Goal: Task Accomplishment & Management: Use online tool/utility

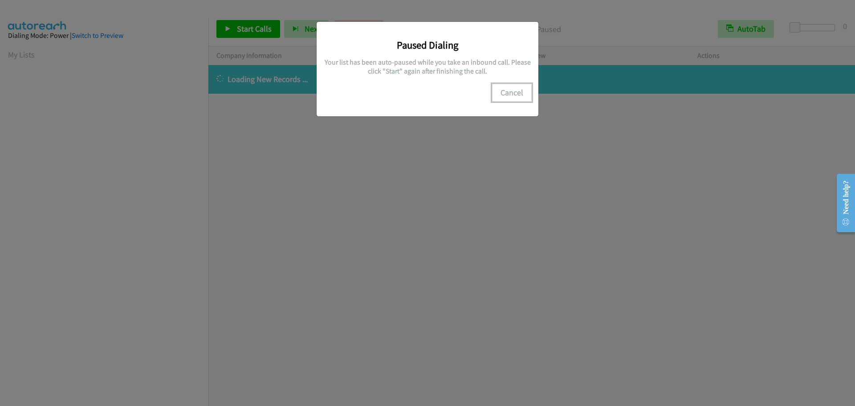
click at [515, 92] on button "Cancel" at bounding box center [512, 93] width 40 height 18
click at [506, 90] on button "Cancel" at bounding box center [512, 93] width 40 height 18
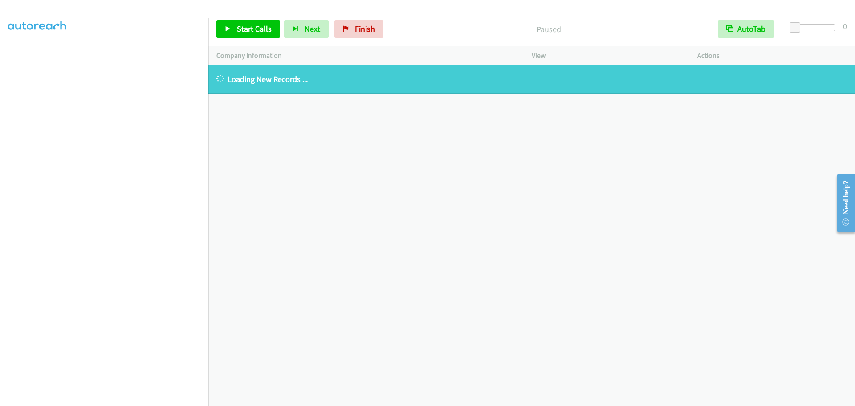
scroll to position [0, 0]
click at [26, 56] on link "My Lists" at bounding box center [21, 54] width 27 height 10
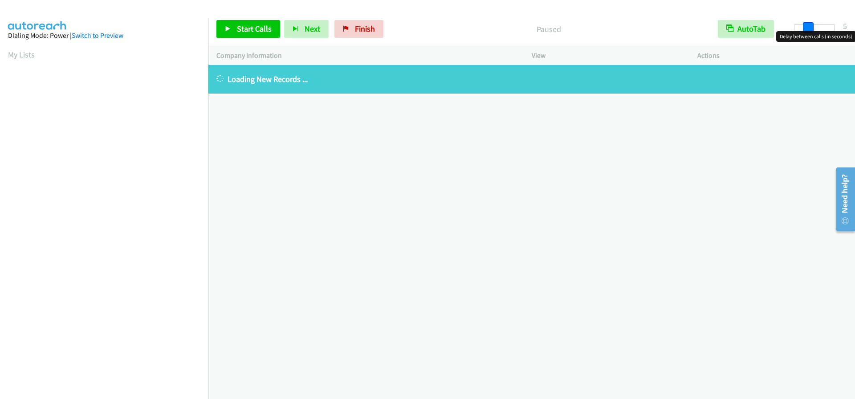
drag, startPoint x: 793, startPoint y: 26, endPoint x: 806, endPoint y: 27, distance: 13.4
click at [806, 27] on span at bounding box center [808, 27] width 11 height 11
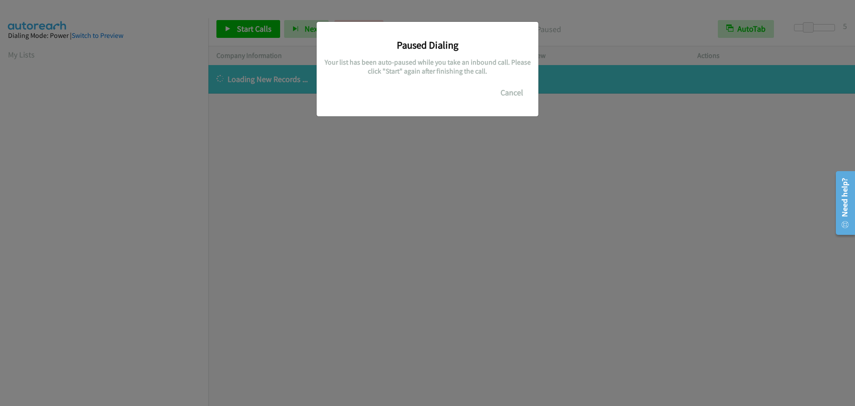
scroll to position [94, 0]
click at [505, 92] on button "Cancel" at bounding box center [512, 93] width 40 height 18
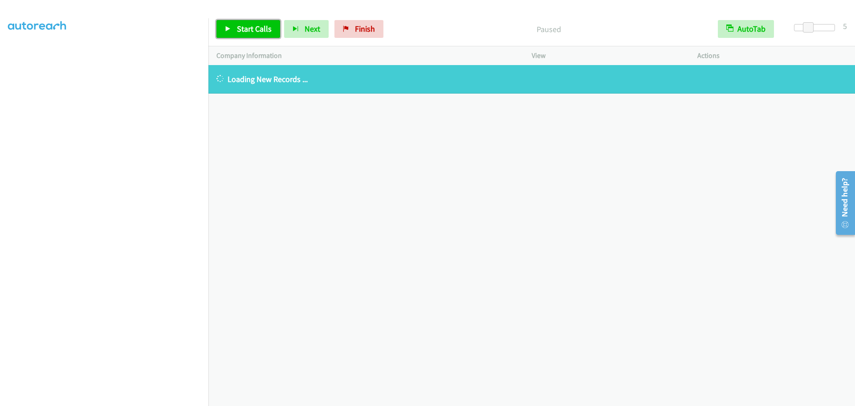
click at [241, 25] on span "Start Calls" at bounding box center [254, 29] width 35 height 10
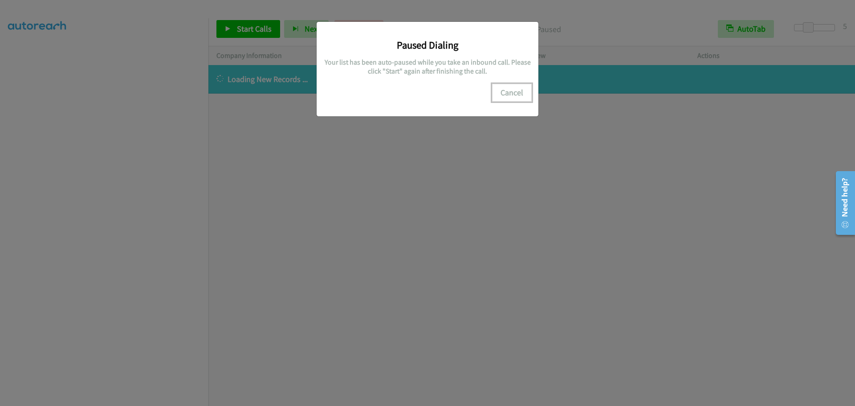
click at [519, 95] on button "Cancel" at bounding box center [512, 93] width 40 height 18
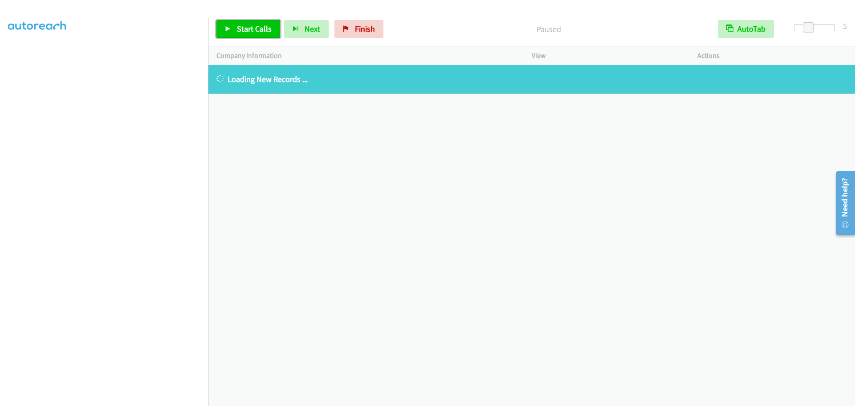
click at [248, 28] on span "Start Calls" at bounding box center [254, 29] width 35 height 10
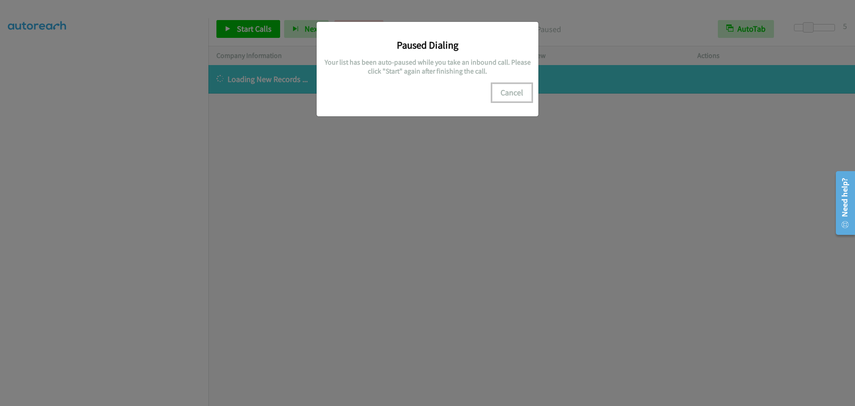
click at [515, 96] on button "Cancel" at bounding box center [512, 93] width 40 height 18
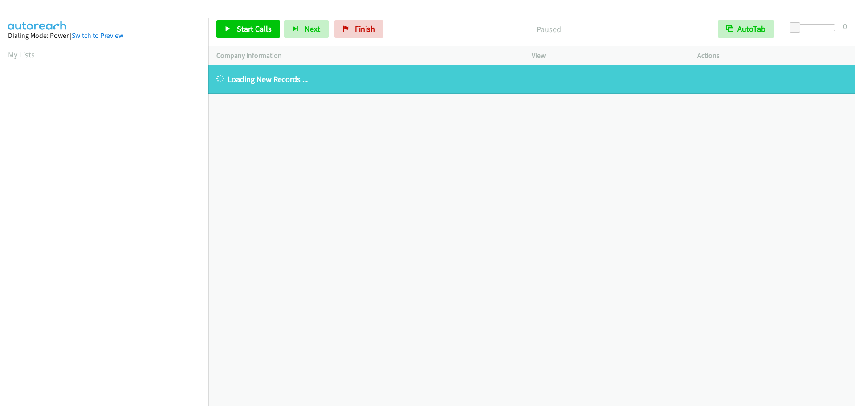
click at [29, 58] on link "My Lists" at bounding box center [21, 54] width 27 height 10
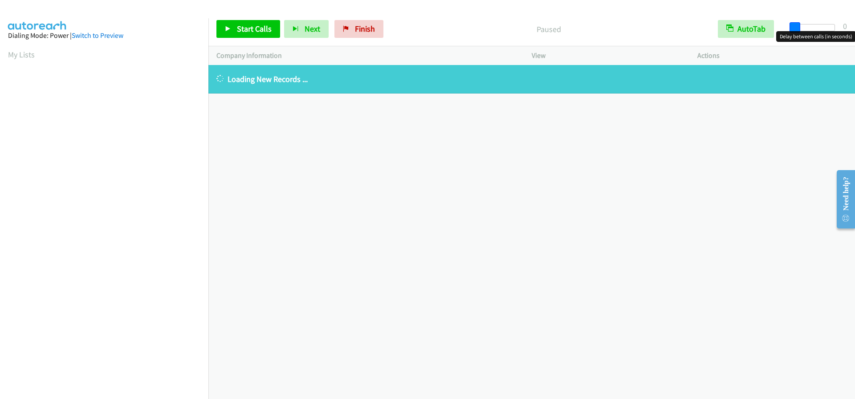
drag, startPoint x: 794, startPoint y: 28, endPoint x: 554, endPoint y: 11, distance: 240.7
click at [774, 36] on div "Start Calls Pause Next Finish Paused AutoTab AutoTab 0" at bounding box center [531, 29] width 647 height 34
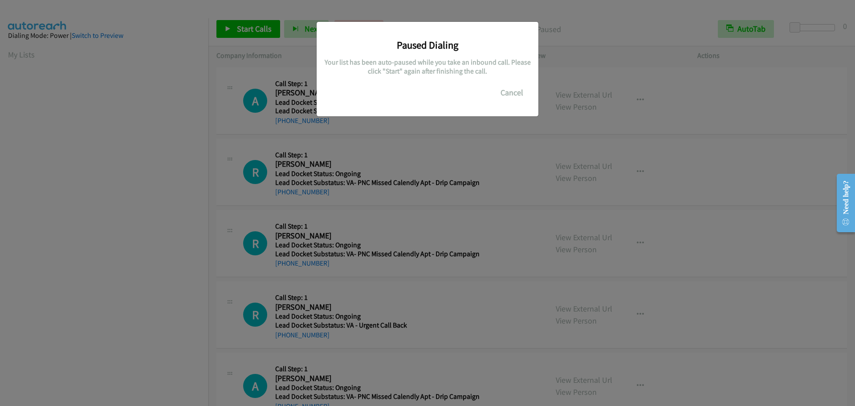
scroll to position [94, 0]
click at [509, 89] on button "Cancel" at bounding box center [512, 93] width 40 height 18
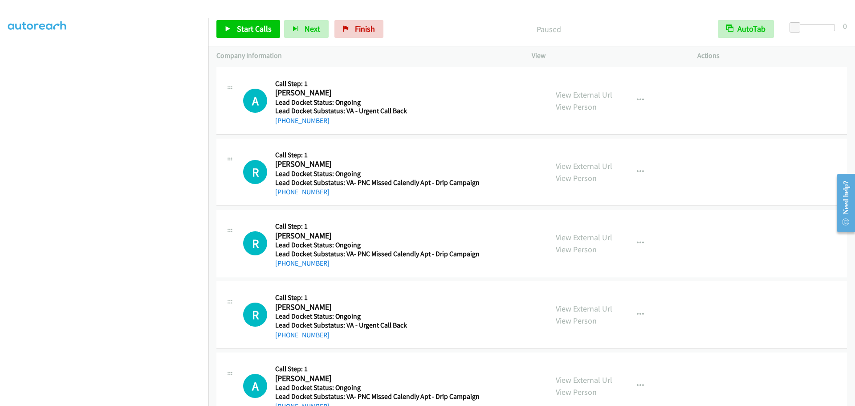
scroll to position [0, 0]
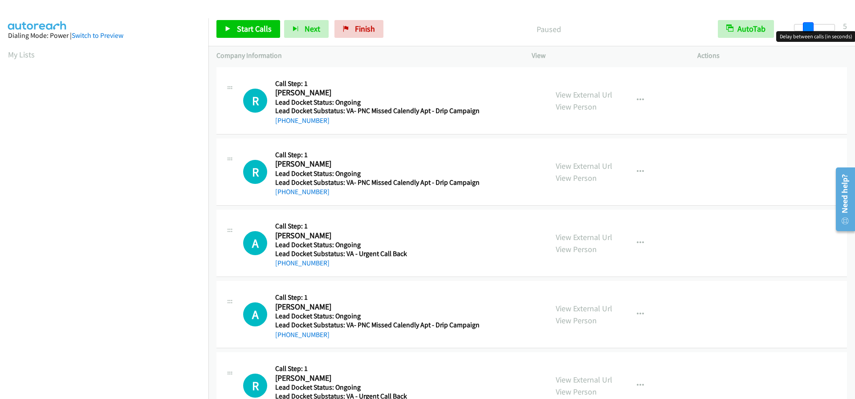
drag, startPoint x: 793, startPoint y: 29, endPoint x: 806, endPoint y: 25, distance: 13.4
click at [806, 25] on span at bounding box center [808, 27] width 11 height 11
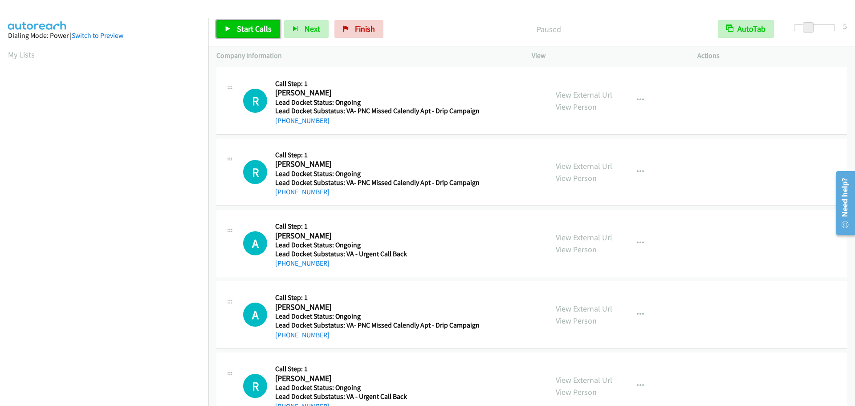
click at [243, 28] on span "Start Calls" at bounding box center [254, 29] width 35 height 10
